Goal: Navigation & Orientation: Find specific page/section

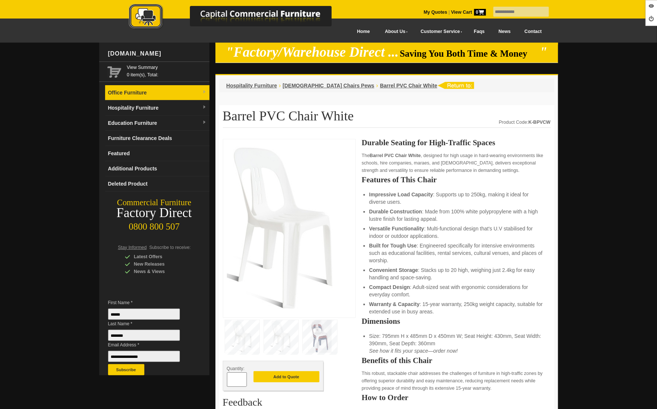
click at [134, 90] on link "Office Furniture" at bounding box center [157, 92] width 104 height 15
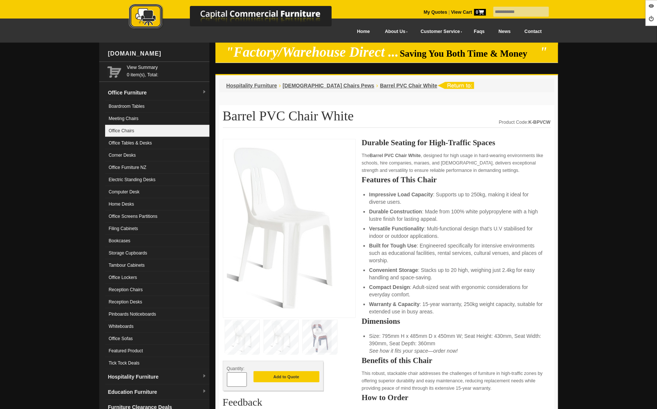
click at [122, 133] on link "Office Chairs" at bounding box center [157, 131] width 104 height 12
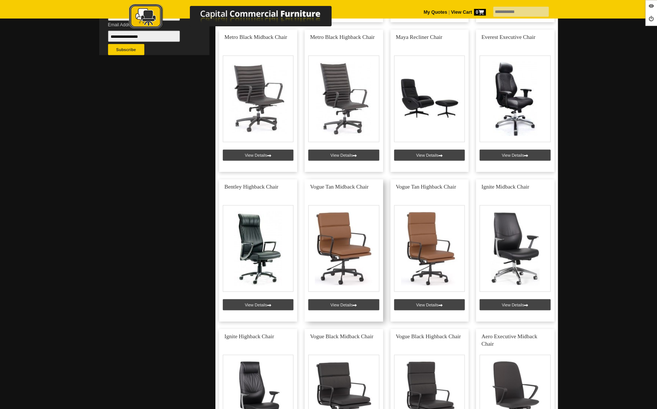
scroll to position [319, 0]
